Goal: Task Accomplishment & Management: Use online tool/utility

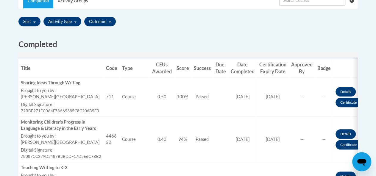
click at [348, 101] on link "Certificate" at bounding box center [349, 103] width 26 height 10
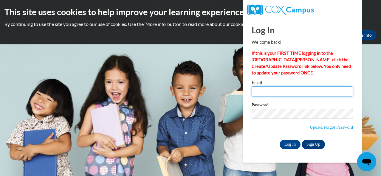
type input "[PERSON_NAME][EMAIL_ADDRESS][PERSON_NAME][DOMAIN_NAME]"
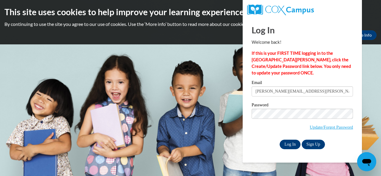
click at [286, 143] on input "Log In" at bounding box center [290, 145] width 21 height 10
click at [294, 148] on input "Log In" at bounding box center [290, 145] width 21 height 10
